Goal: Task Accomplishment & Management: Manage account settings

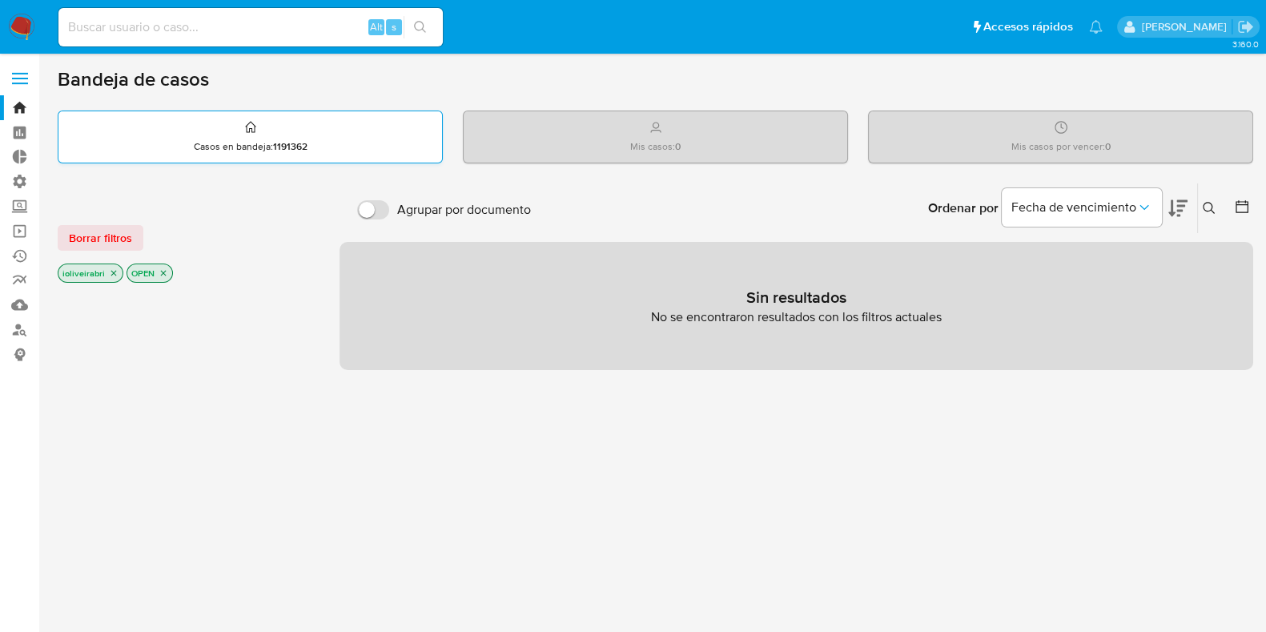
click at [210, 143] on p "Casos en bandeja : 1191362" at bounding box center [251, 146] width 114 height 13
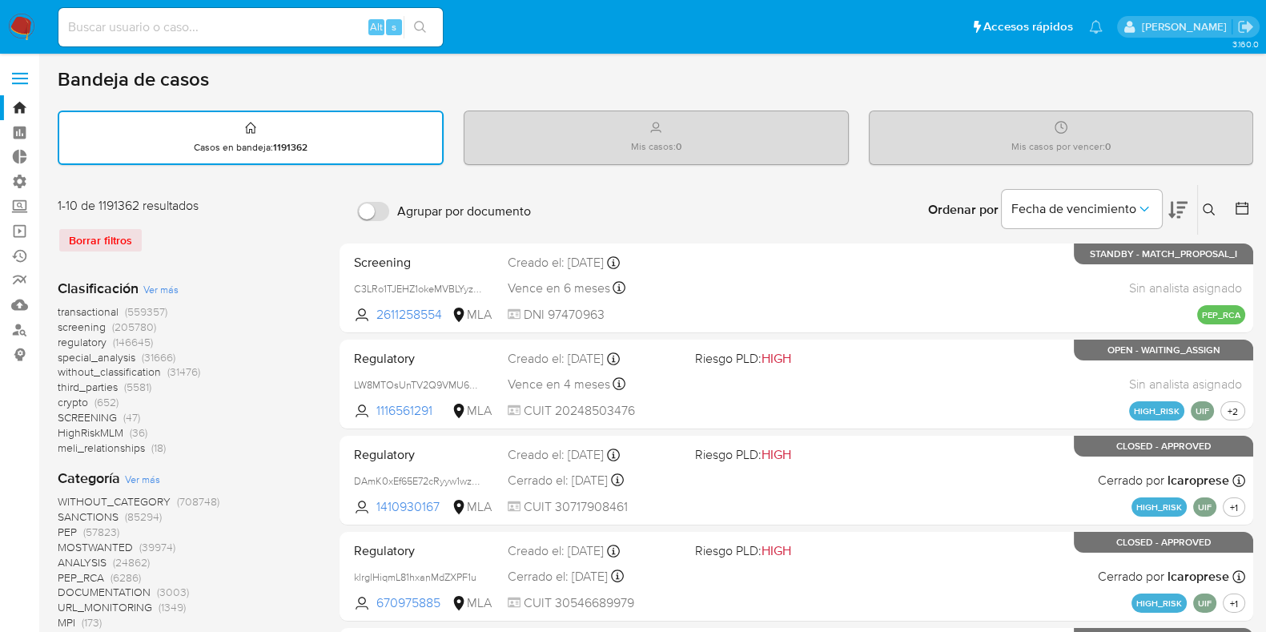
click at [106, 308] on span "transactional" at bounding box center [88, 312] width 61 height 16
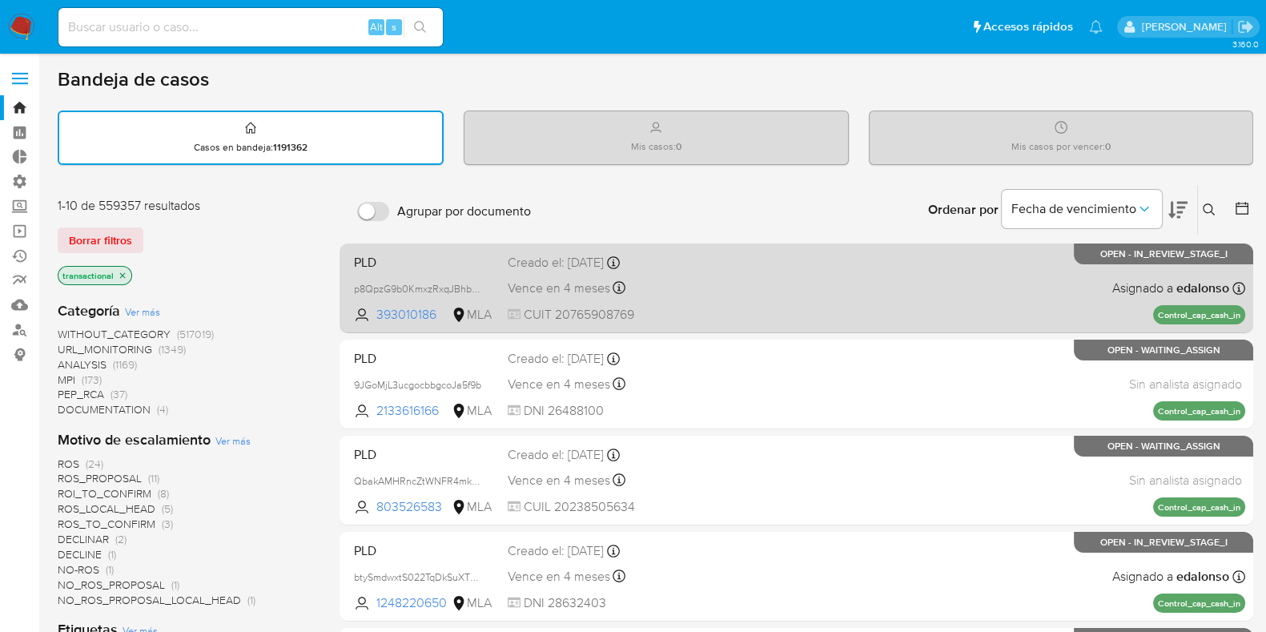
click at [819, 290] on div "PLD p8QpzG9b0KmxzRxqJBhbNdya 393010186 MLA Creado el: 26/06/2025 Creado el: 26/…" at bounding box center [797, 288] width 898 height 81
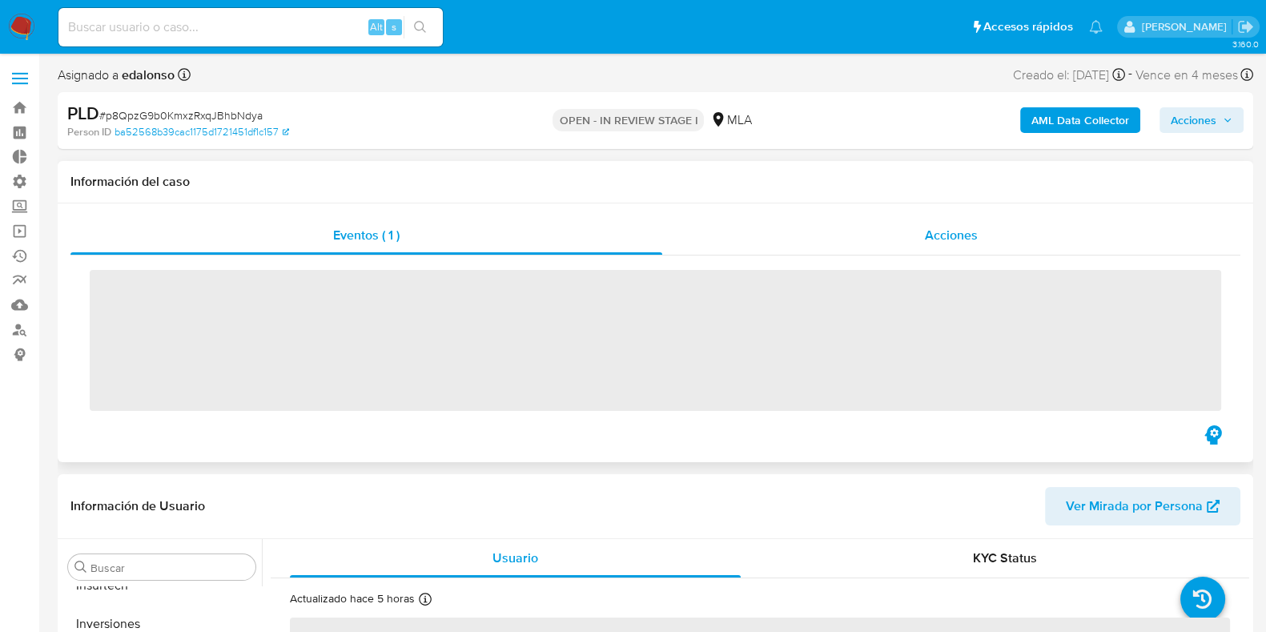
scroll to position [715, 0]
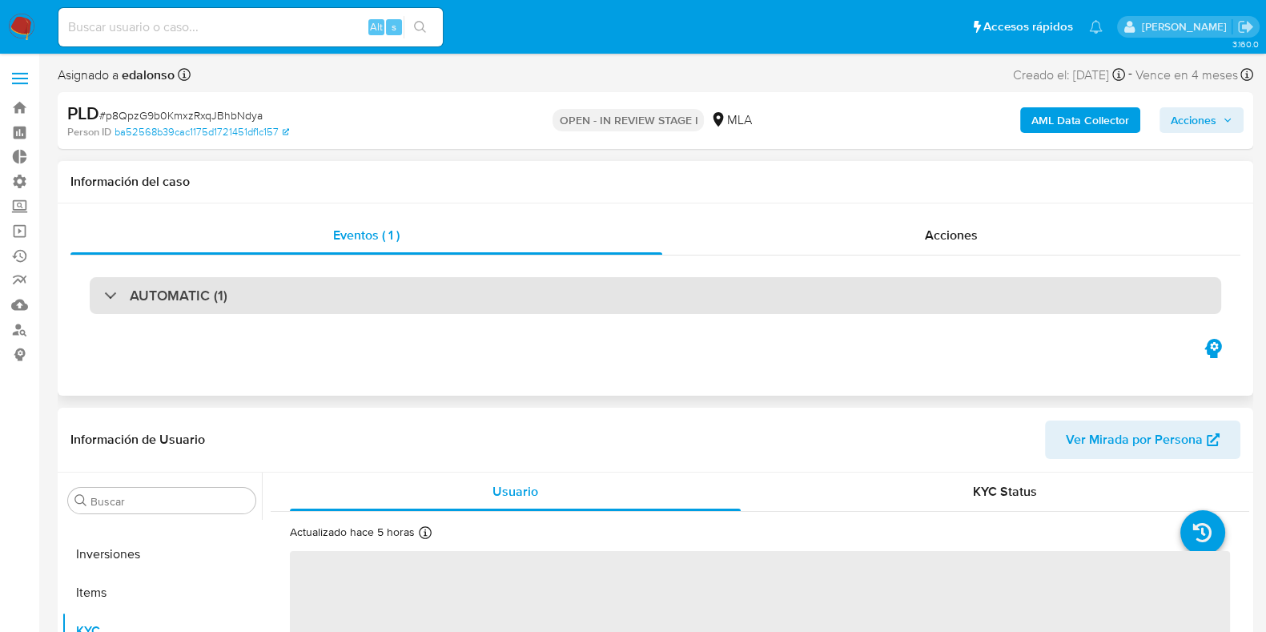
click at [414, 303] on div "AUTOMATIC (1)" at bounding box center [656, 295] width 1132 height 37
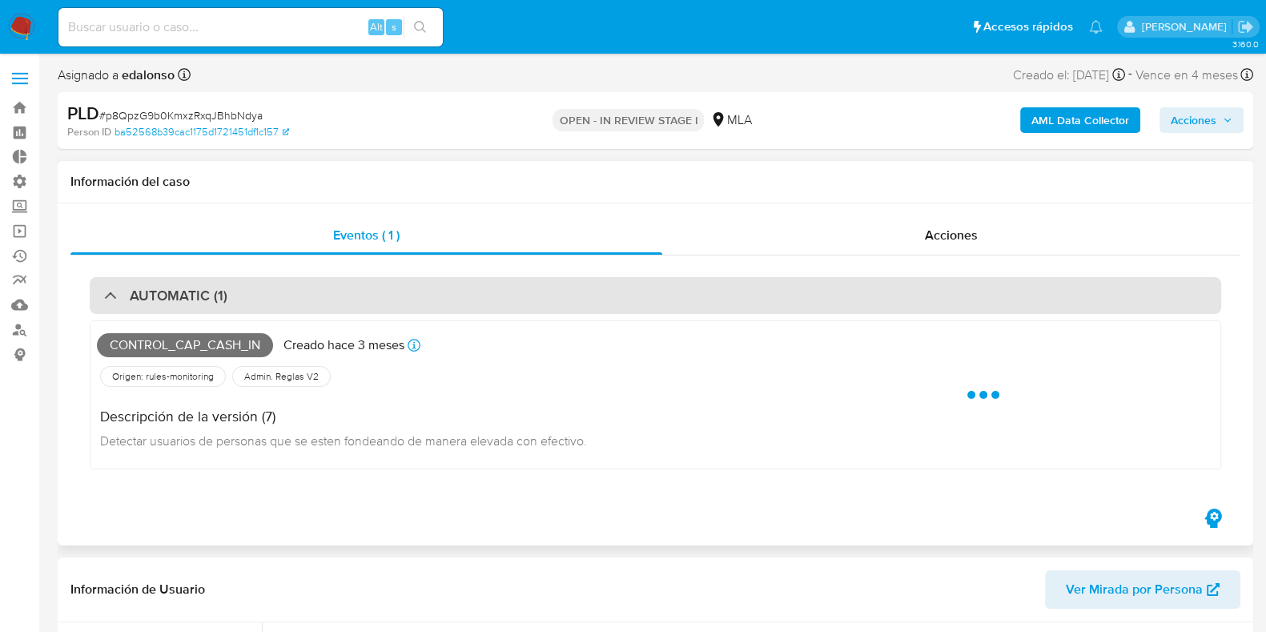
select select "10"
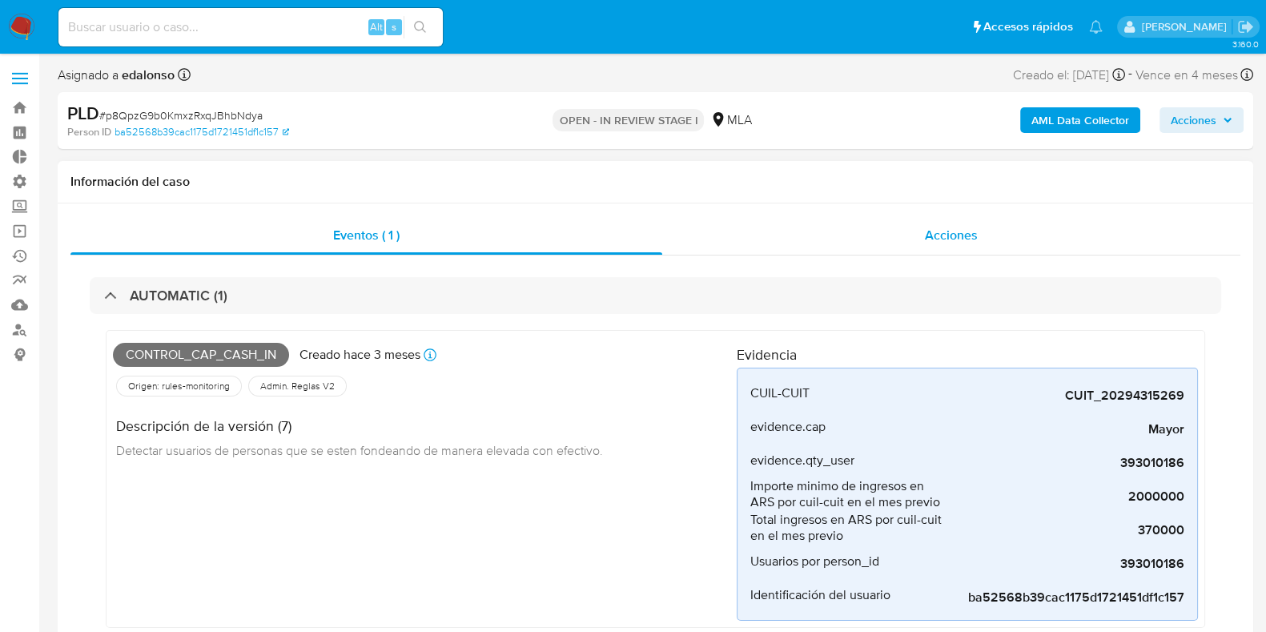
scroll to position [0, 0]
click at [968, 234] on span "Acciones" at bounding box center [951, 235] width 53 height 18
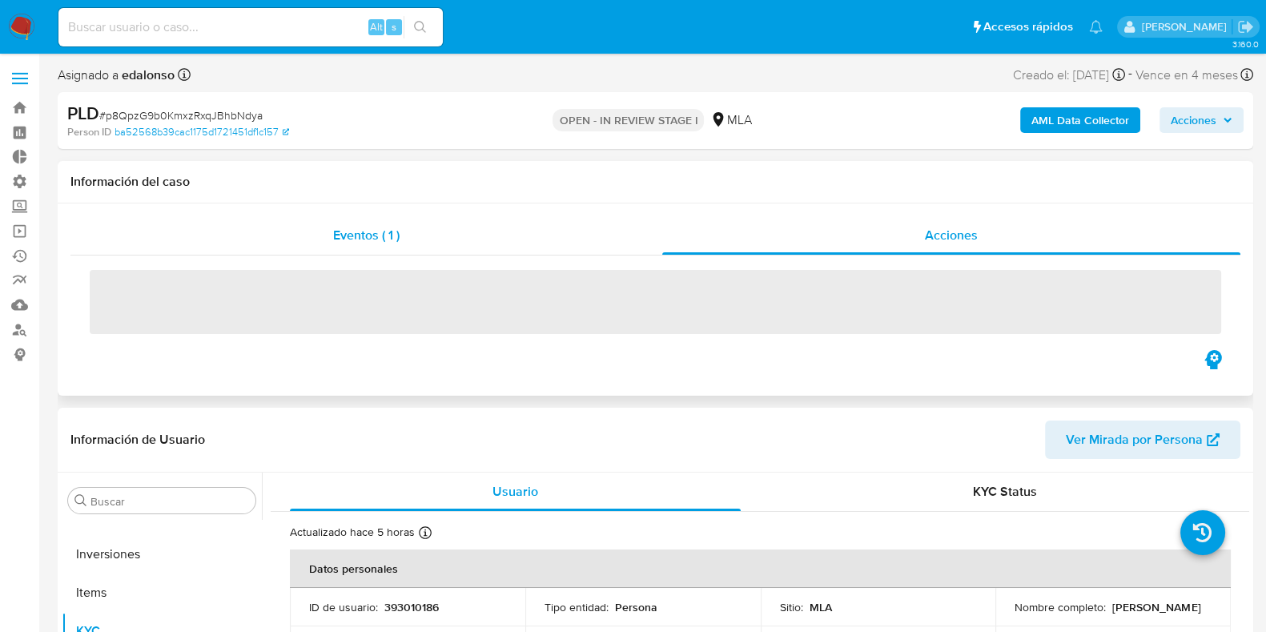
click at [493, 246] on div "Eventos ( 1 )" at bounding box center [366, 235] width 592 height 38
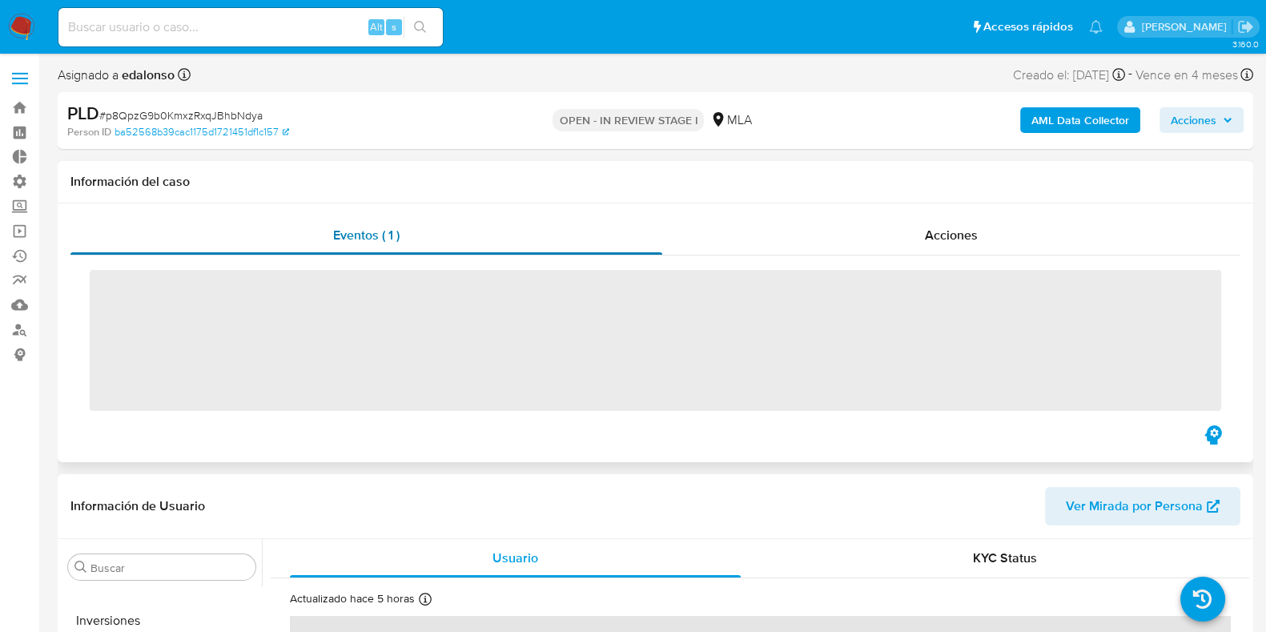
drag, startPoint x: 597, startPoint y: 176, endPoint x: 199, endPoint y: 231, distance: 401.0
click at [528, 186] on h1 "Información del caso" at bounding box center [655, 182] width 1170 height 16
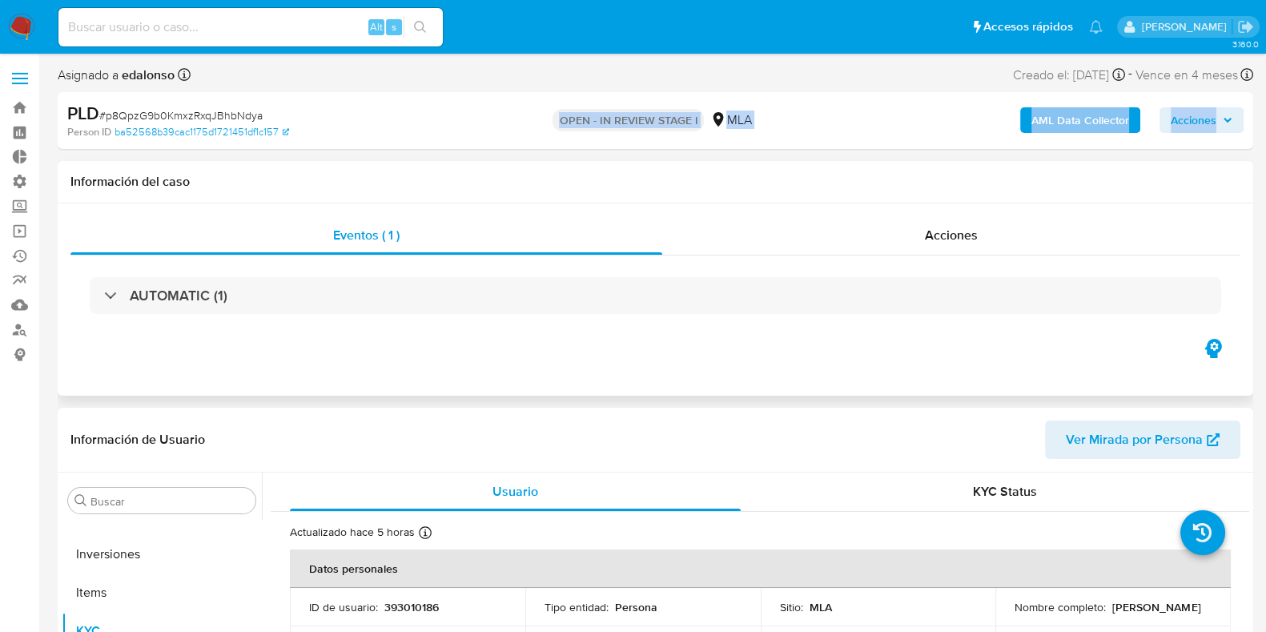
drag, startPoint x: 62, startPoint y: 179, endPoint x: 215, endPoint y: 172, distance: 153.1
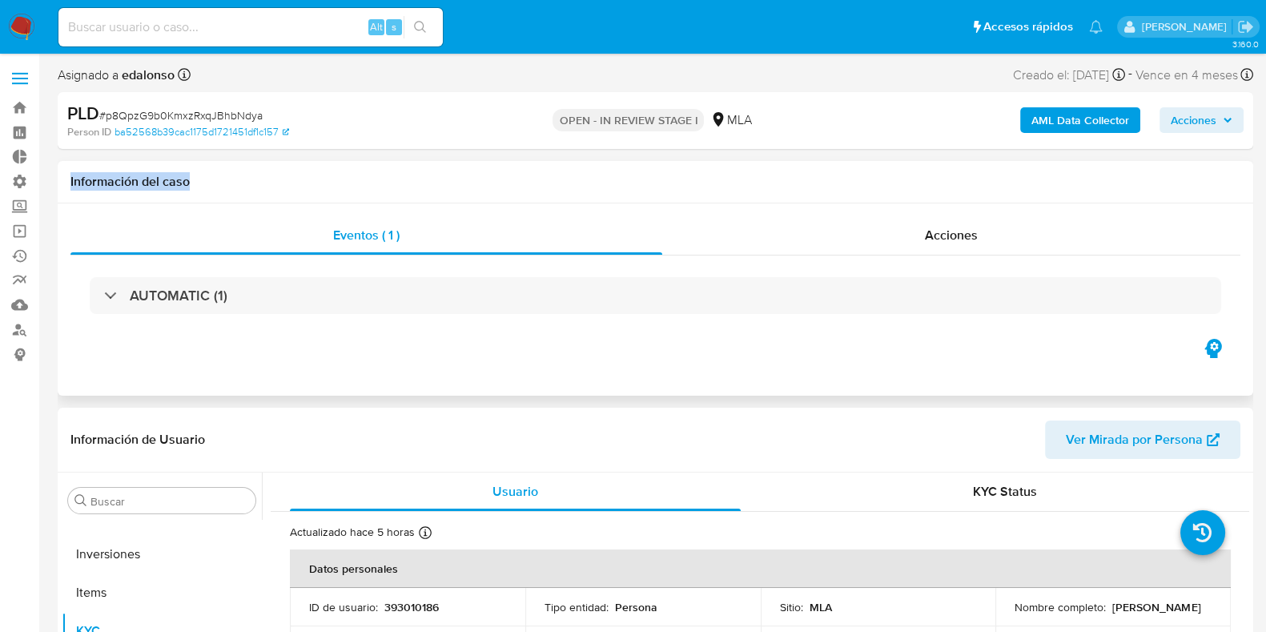
click at [215, 172] on div "Información del caso" at bounding box center [656, 182] width 1196 height 42
drag, startPoint x: 199, startPoint y: 187, endPoint x: 92, endPoint y: 189, distance: 106.5
click at [68, 190] on div "Información del caso" at bounding box center [656, 182] width 1196 height 42
